Goal: Information Seeking & Learning: Compare options

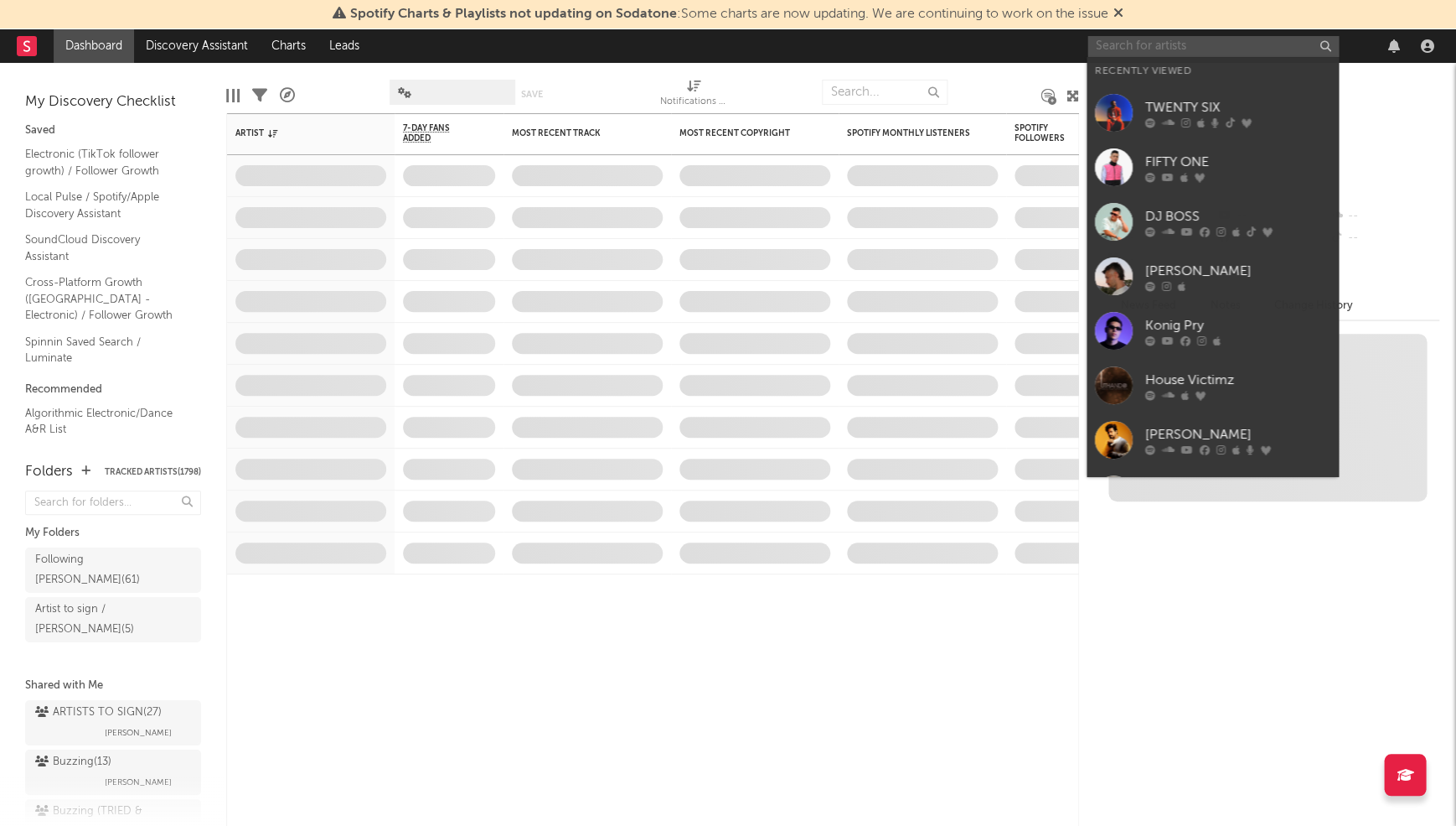
click at [1226, 48] on input "text" at bounding box center [1213, 46] width 251 height 21
paste input "[PERSON_NAME]"
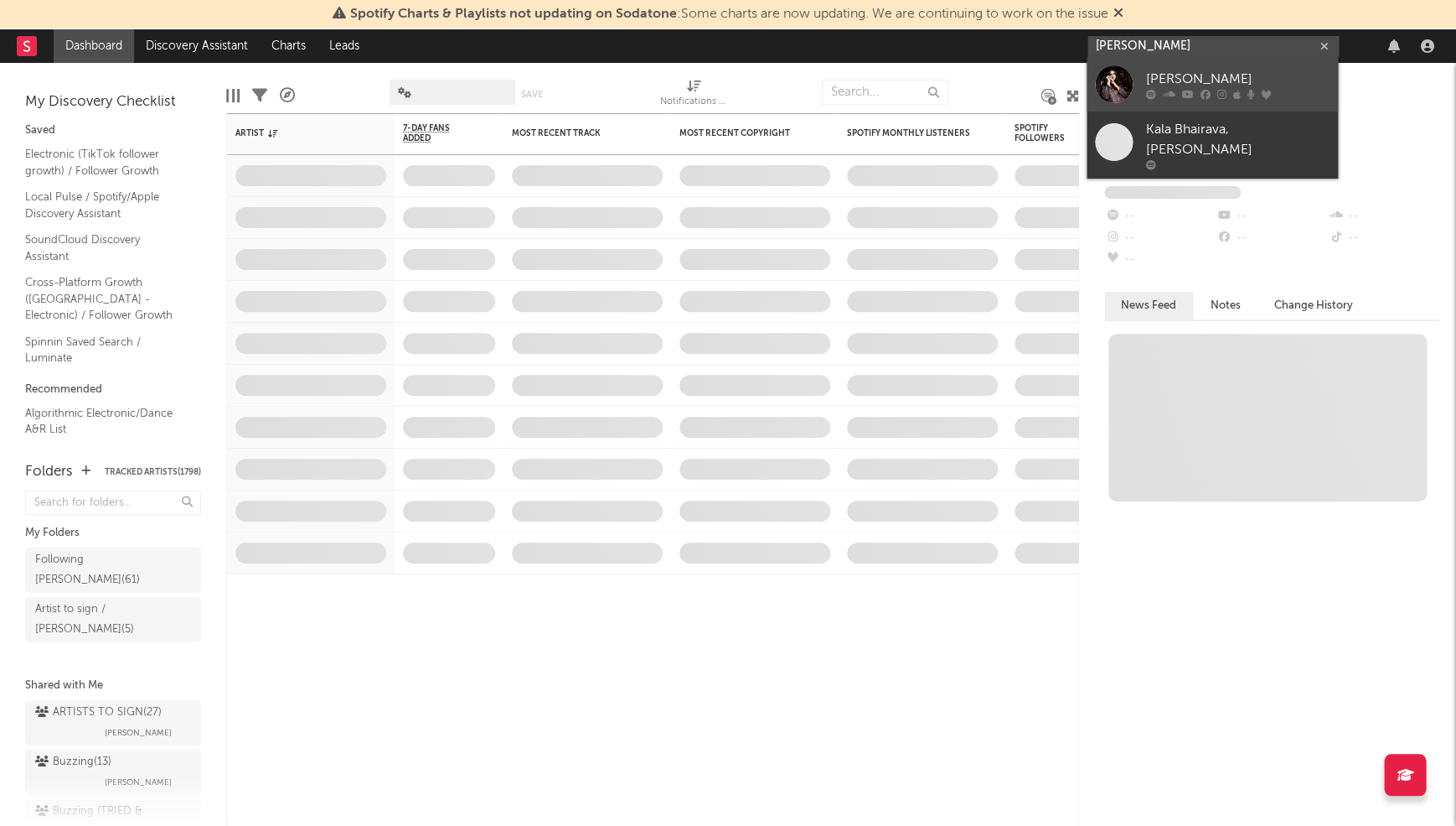
type input "[PERSON_NAME]"
click at [1218, 77] on div "[PERSON_NAME]" at bounding box center [1237, 79] width 185 height 20
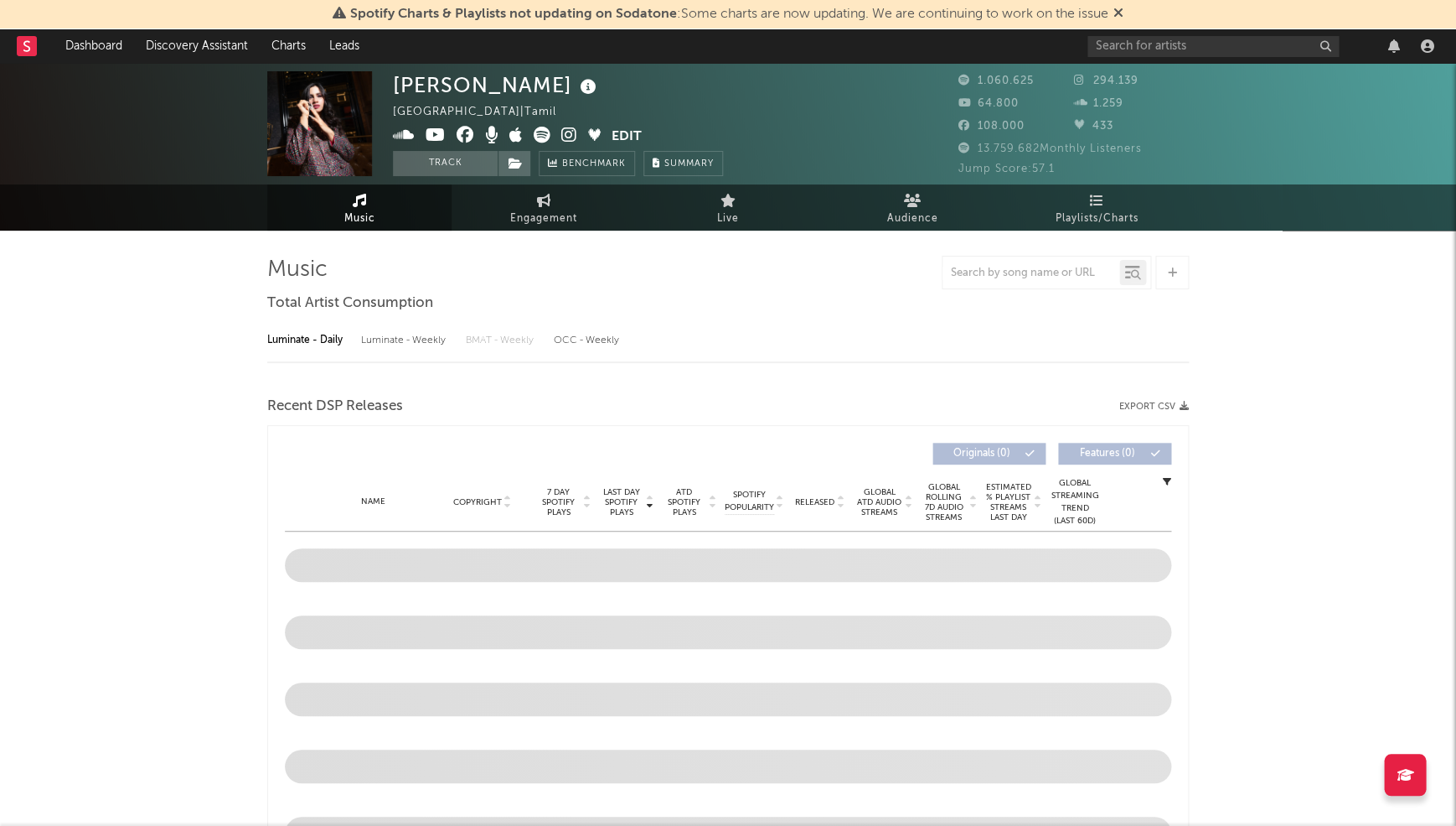
select select "6m"
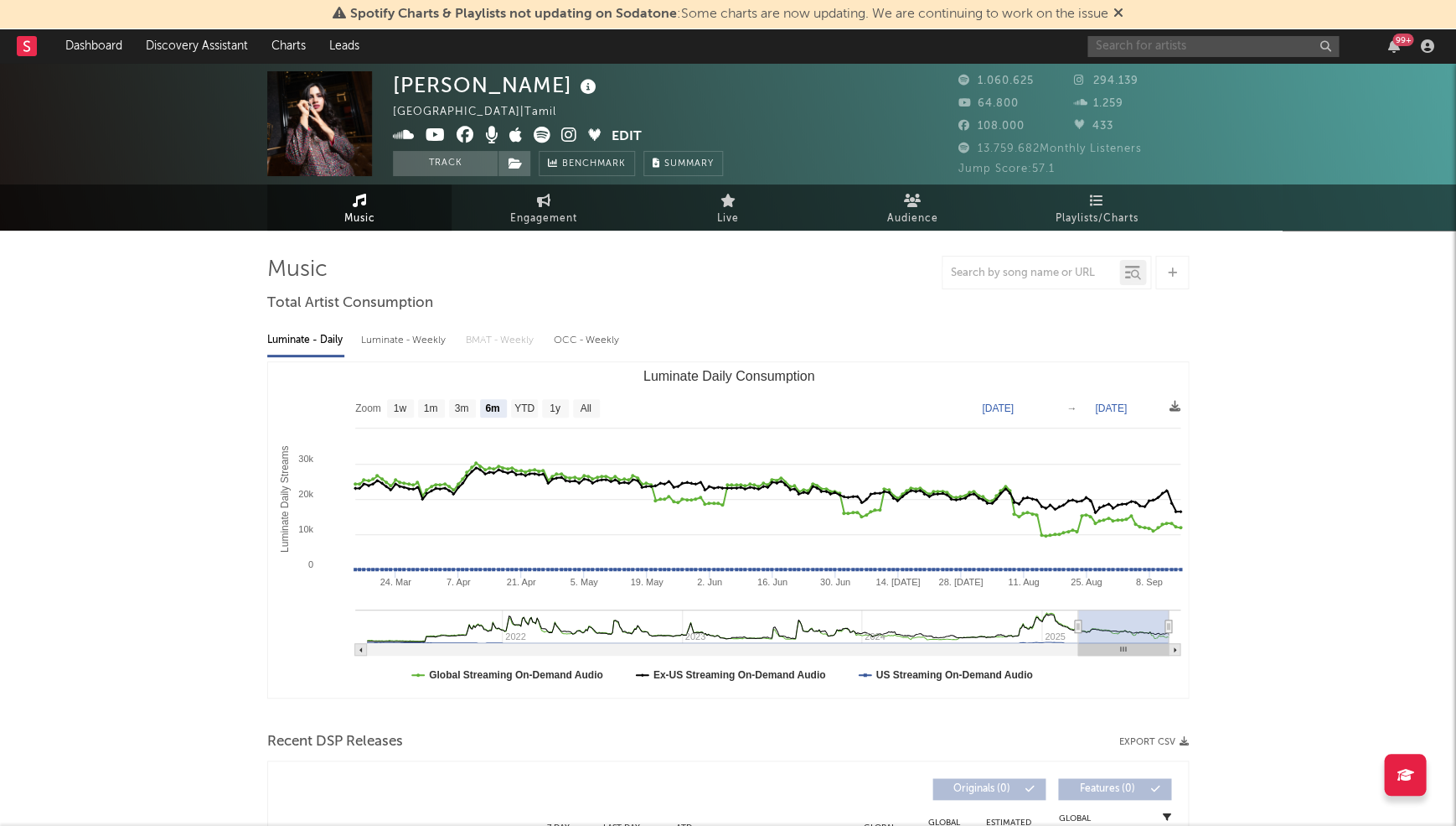
click at [1166, 46] on input "text" at bounding box center [1213, 46] width 251 height 21
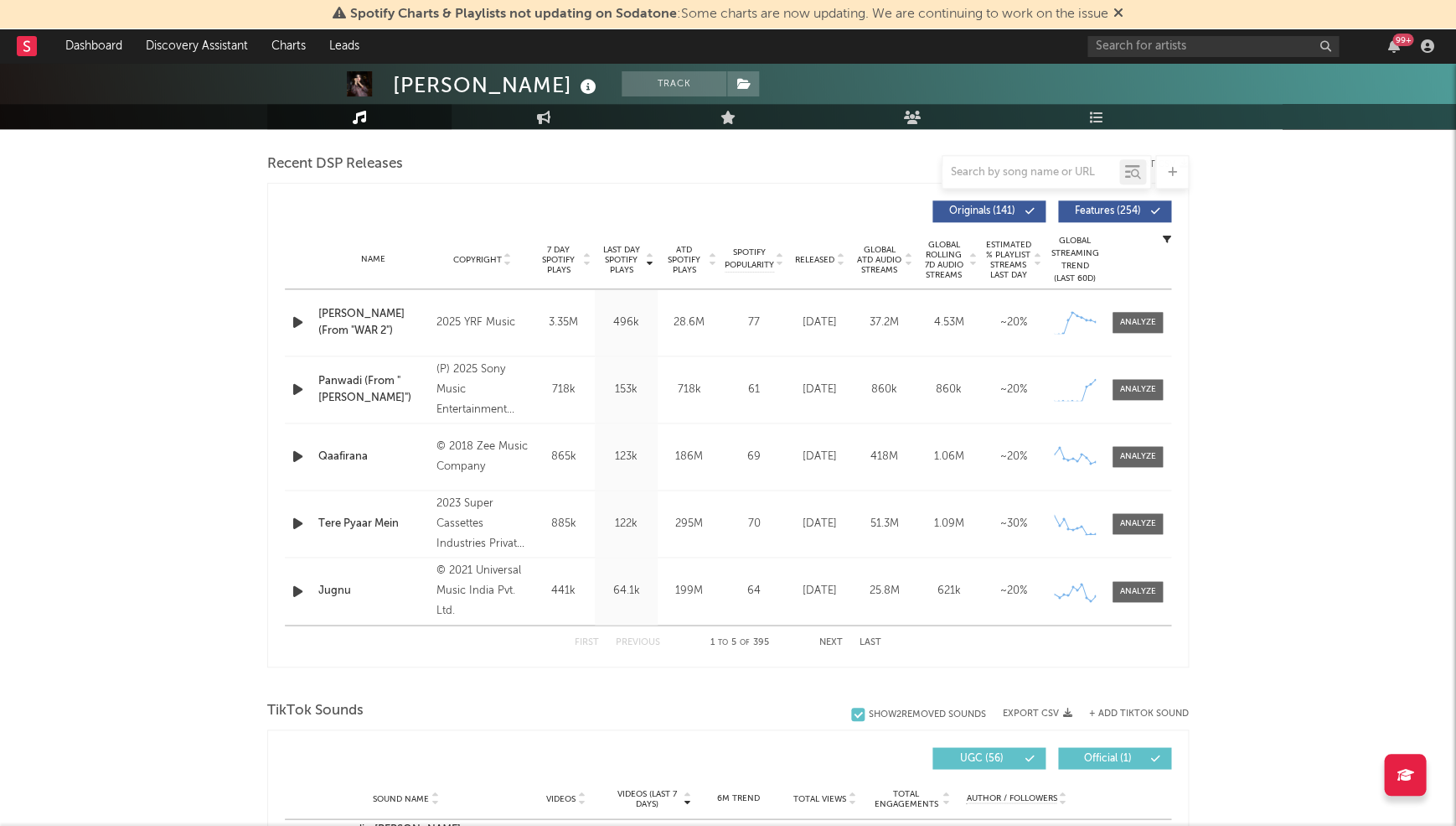
click at [789, 253] on div "Released" at bounding box center [819, 259] width 65 height 13
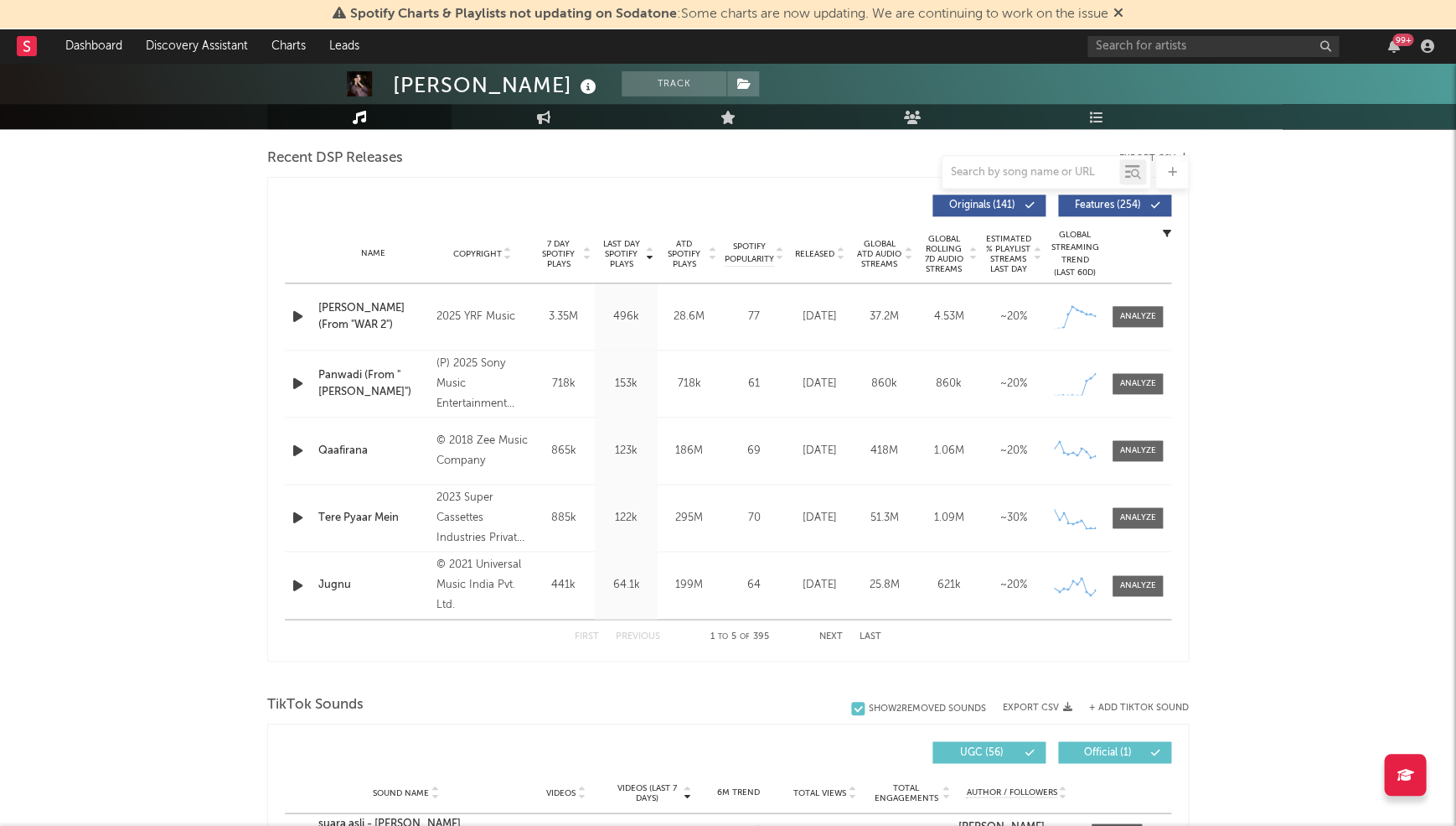
scroll to position [582, 0]
click at [804, 250] on span "Released" at bounding box center [814, 255] width 39 height 10
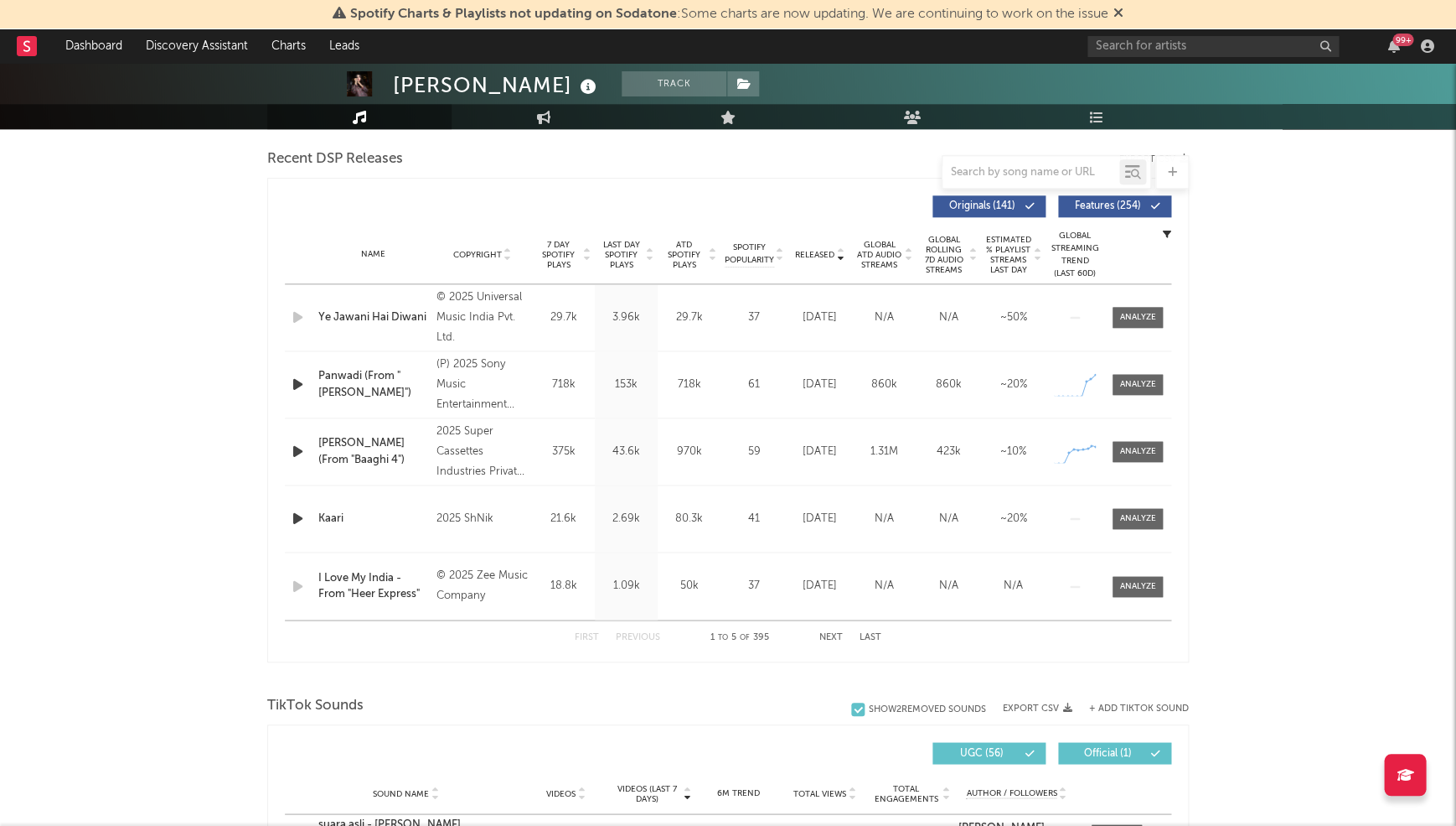
click at [809, 250] on span "Released" at bounding box center [814, 255] width 39 height 10
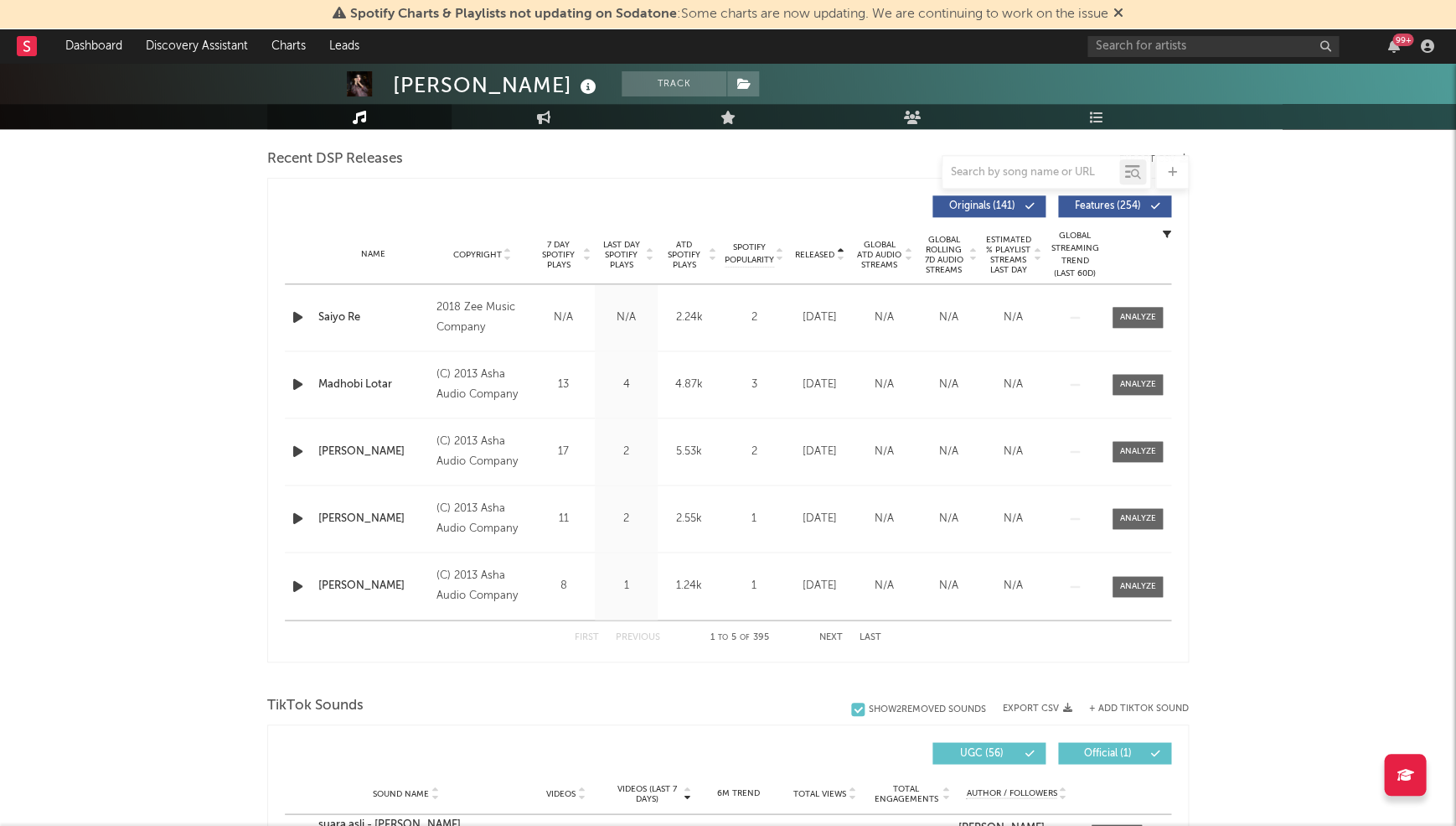
click at [809, 250] on span "Released" at bounding box center [814, 255] width 39 height 10
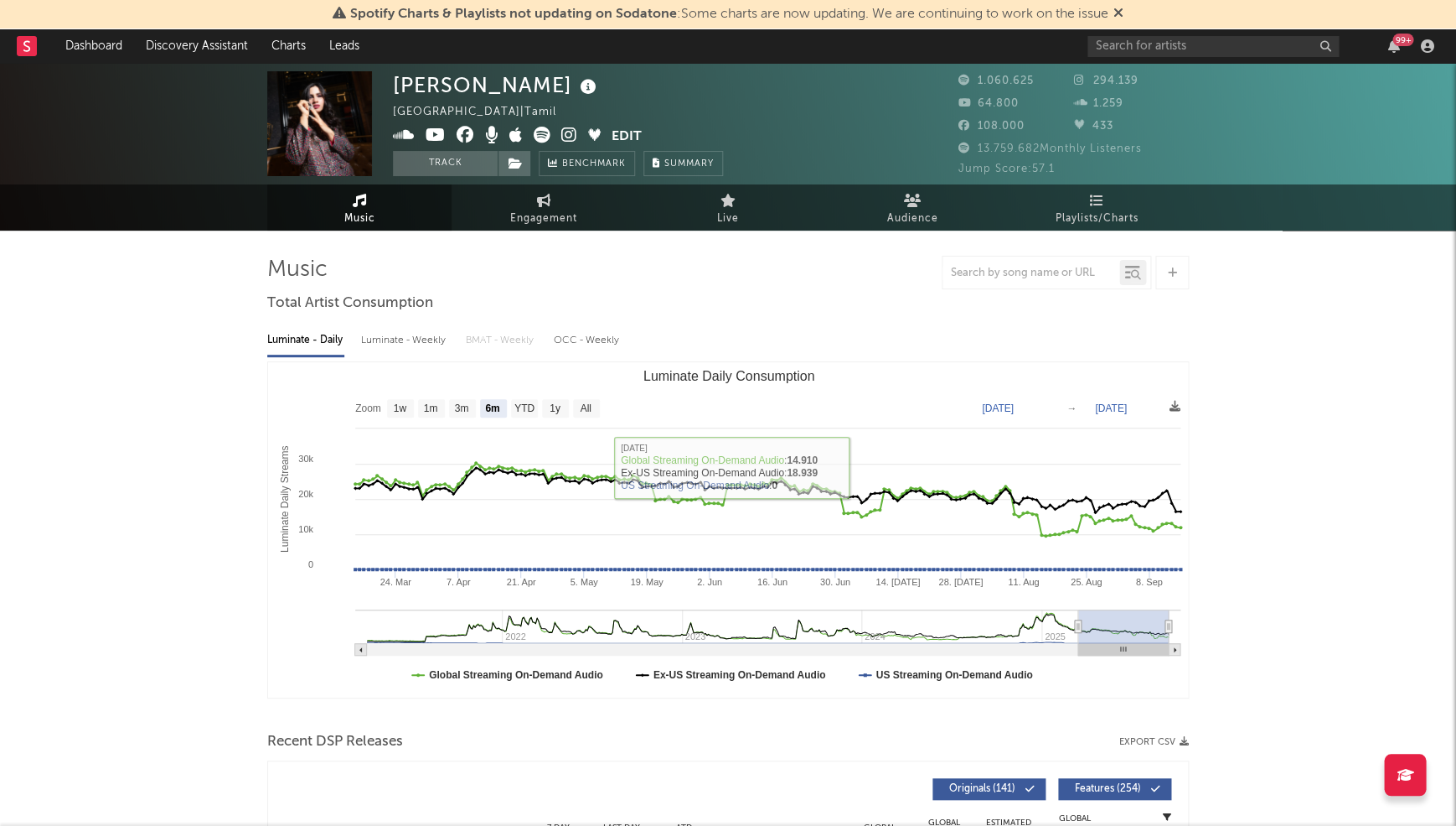
scroll to position [0, 0]
click at [1130, 63] on div "[PERSON_NAME] [GEOGRAPHIC_DATA] | Tamil Edit Track Benchmark Summary 1.060.625 …" at bounding box center [728, 124] width 1456 height 122
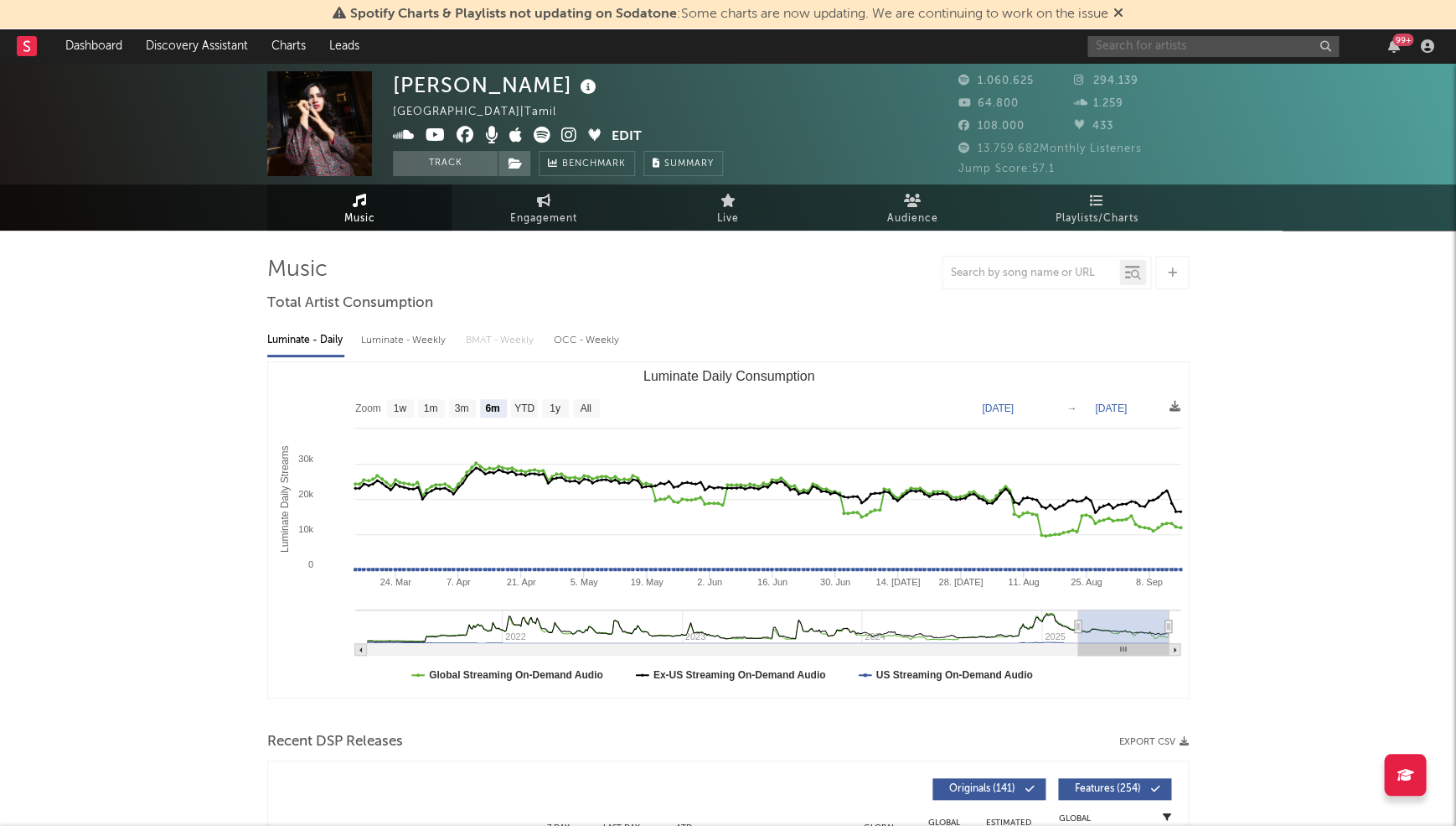
click at [1146, 53] on input "text" at bounding box center [1213, 46] width 251 height 21
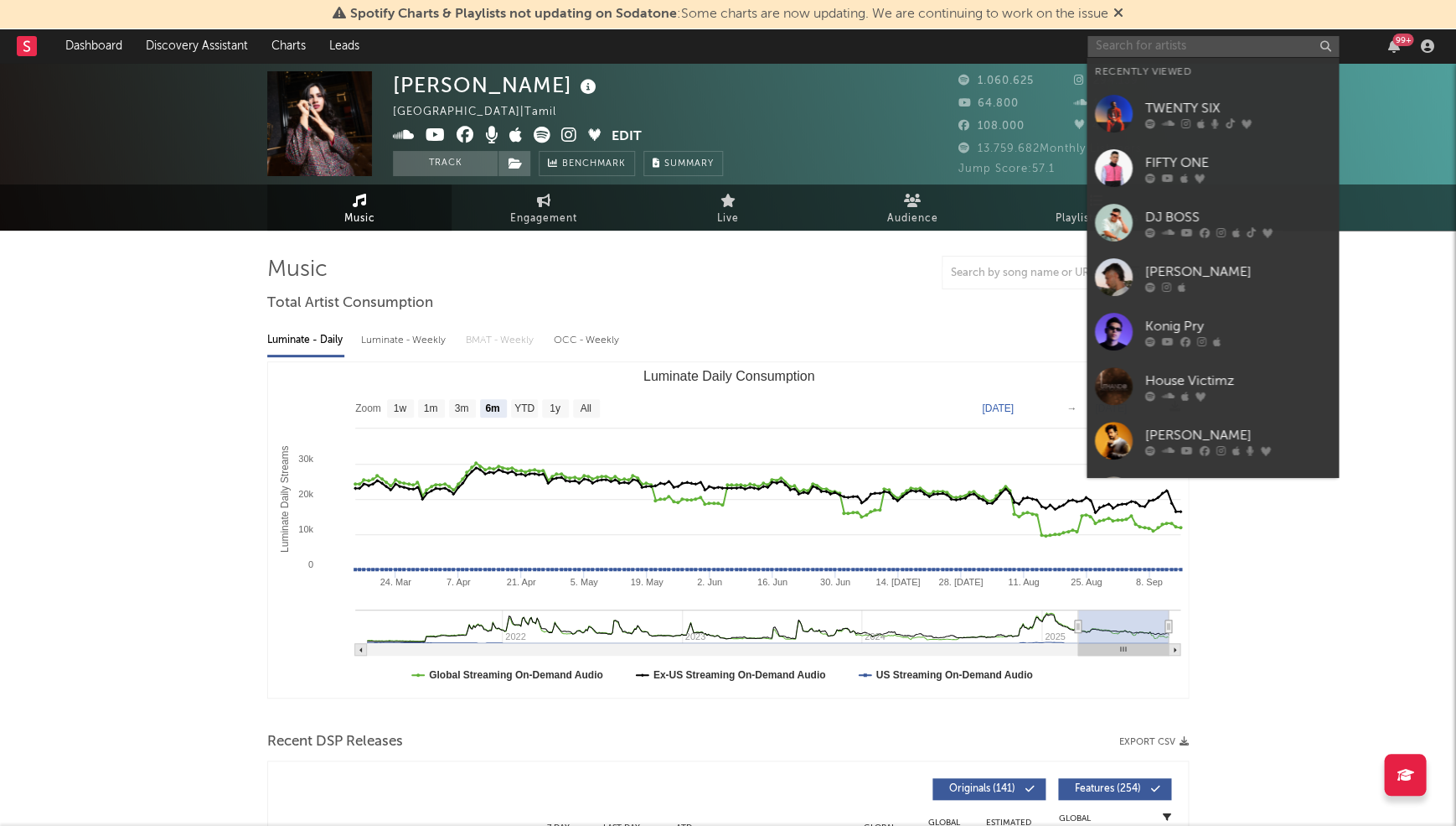
paste input "[PERSON_NAME]"
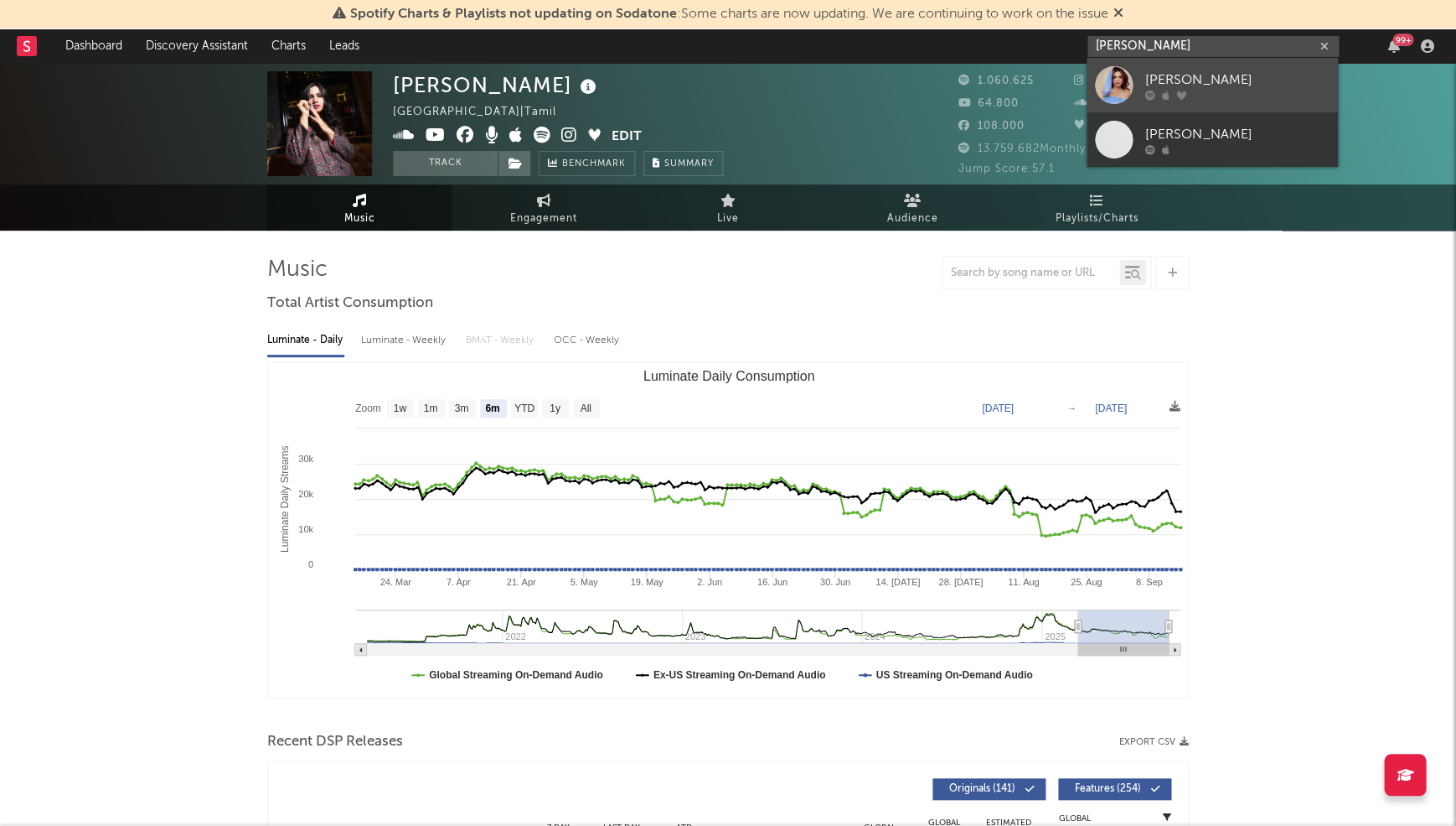
type input "[PERSON_NAME]"
click at [1156, 72] on div "[PERSON_NAME]" at bounding box center [1237, 79] width 185 height 20
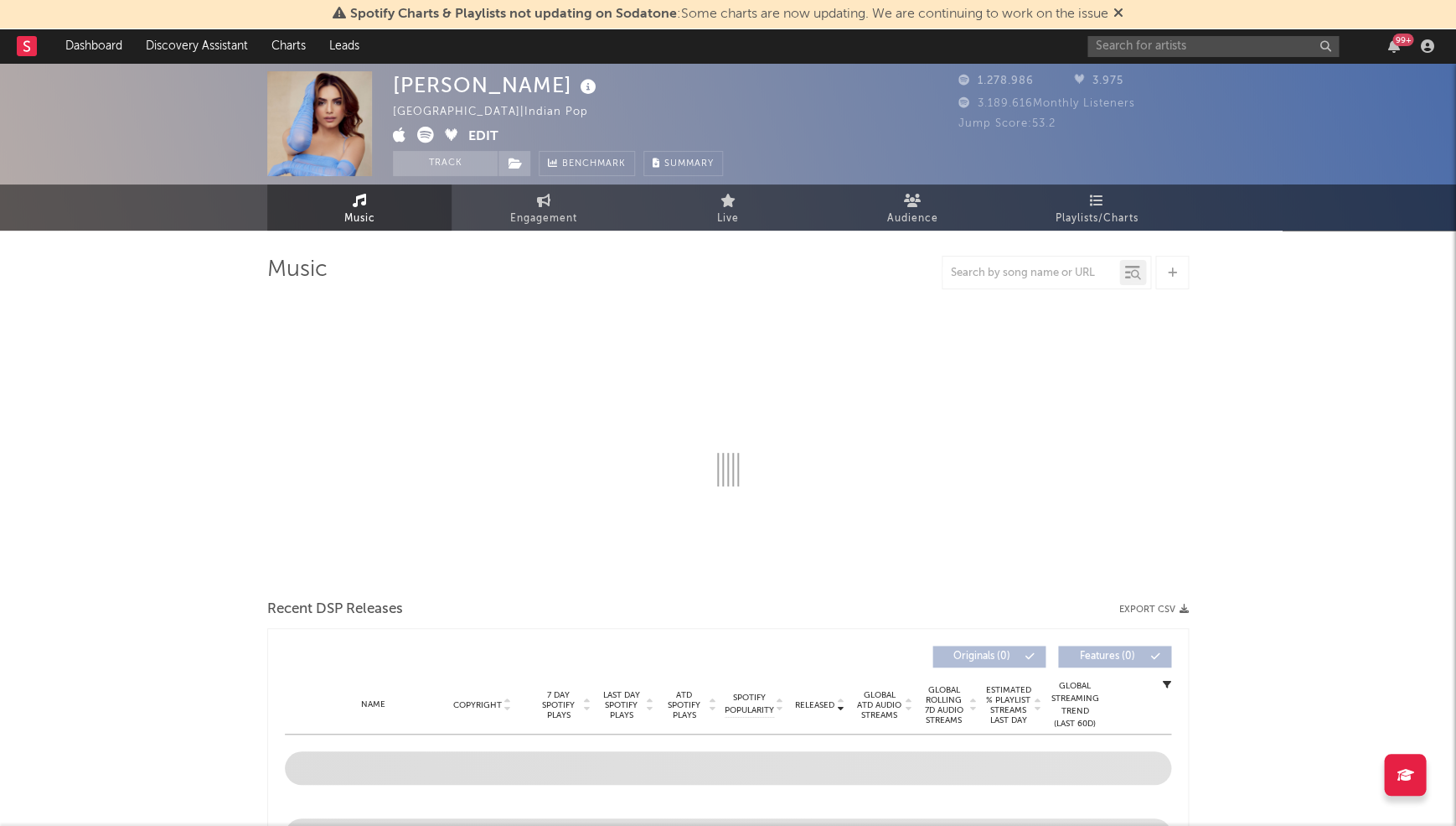
select select "6m"
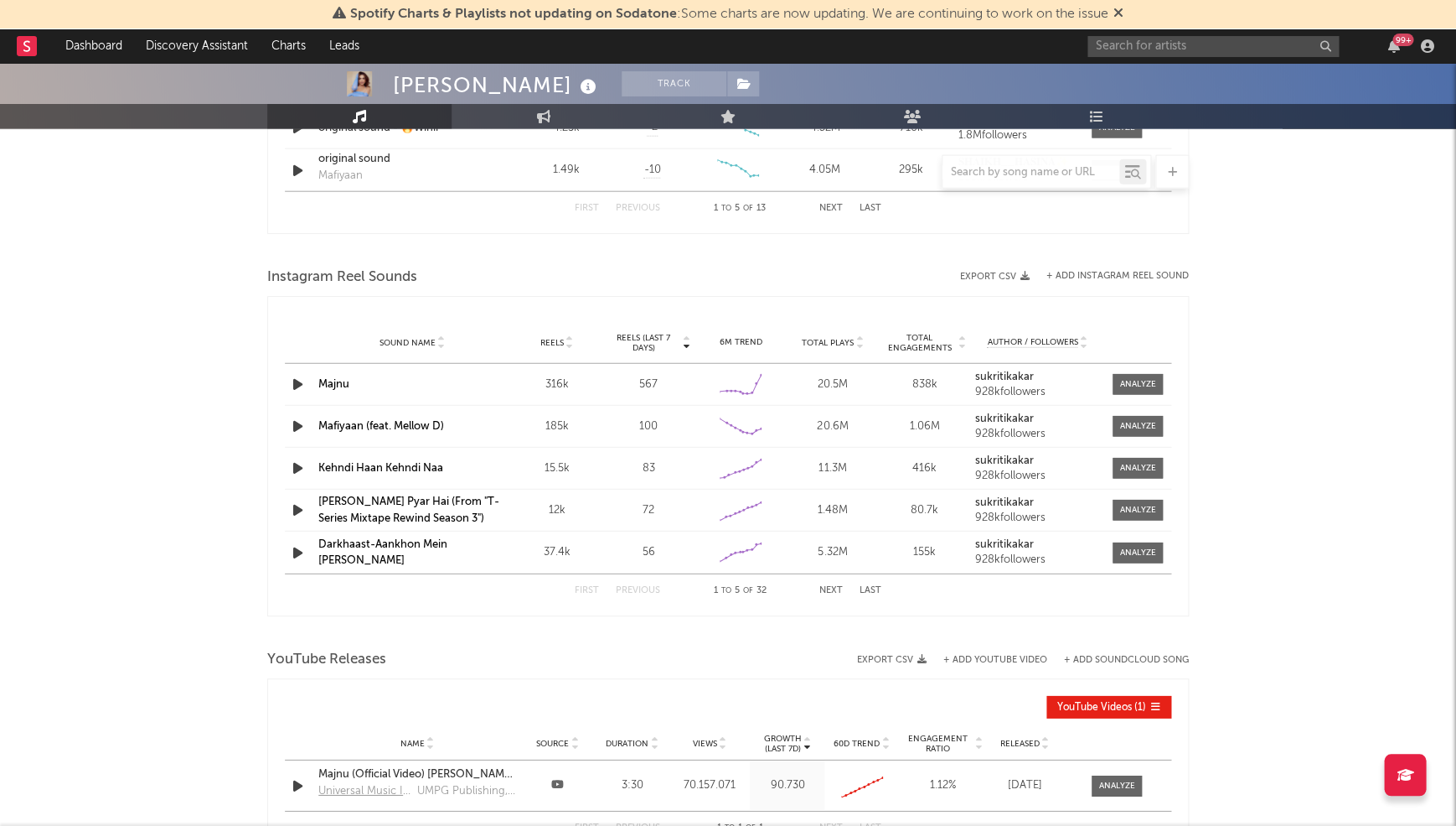
scroll to position [1417, 0]
